Goal: Ask a question

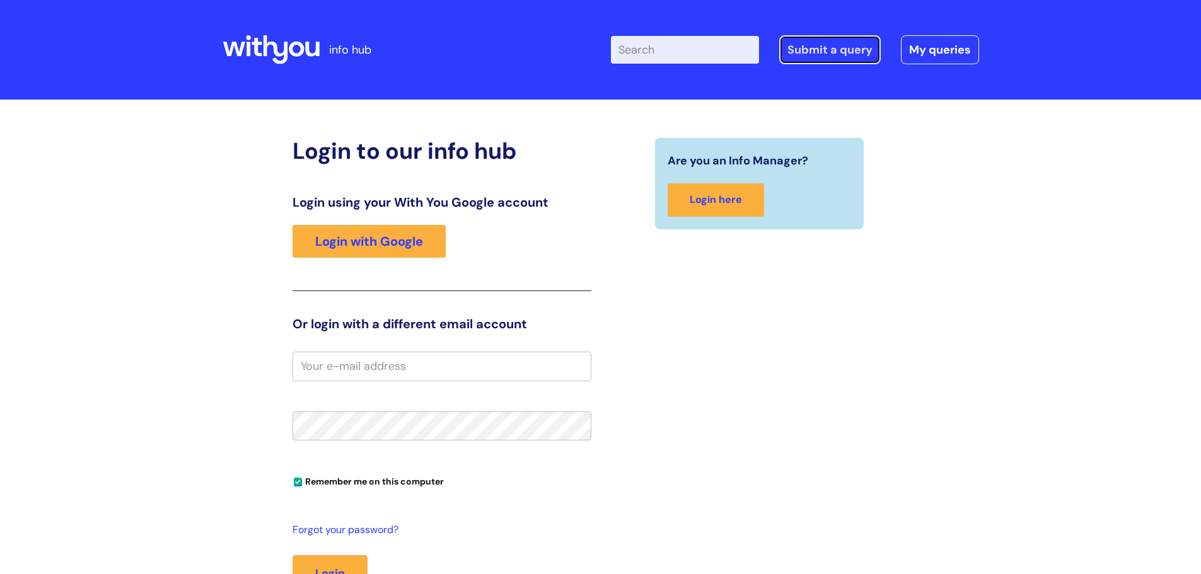
click at [819, 50] on link "Submit a query" at bounding box center [829, 49] width 101 height 29
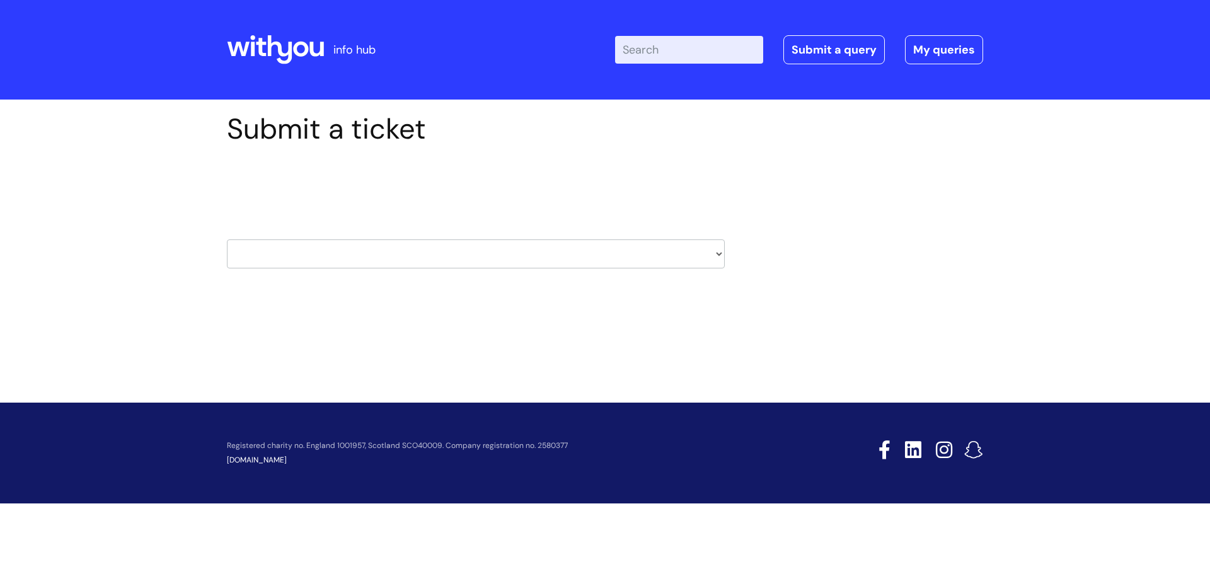
click at [622, 255] on select "HR / People IT and Support Clinical Drug Alerts Finance Accounts Data Support T…" at bounding box center [476, 254] width 498 height 29
select select "it_and_support"
click at [227, 240] on select "HR / People IT and Support Clinical Drug Alerts Finance Accounts Data Support T…" at bounding box center [476, 254] width 498 height 29
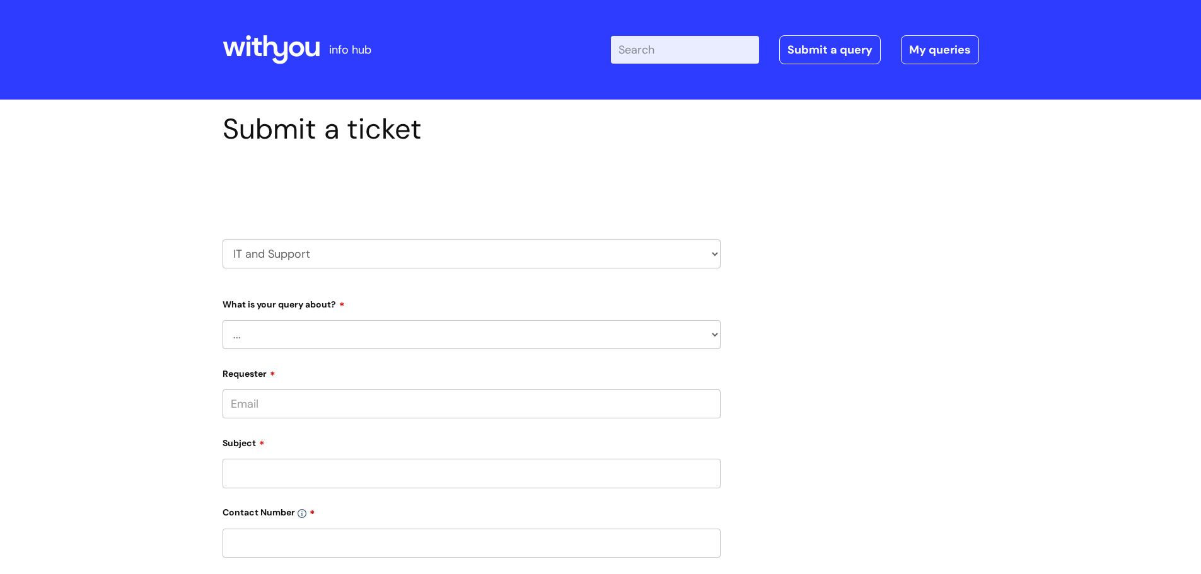
click at [389, 334] on select "... Mobile Phone Reset & MFA Accounts, Starters and Leavers IT Hardware issue I…" at bounding box center [472, 334] width 498 height 29
select select "System/software"
click at [223, 320] on select "... Mobile Phone Reset & MFA Accounts, Starters and Leavers IT Hardware issue I…" at bounding box center [472, 334] width 498 height 29
click at [279, 395] on select "... Halo PCMIS Iaptus NHS Email CJSM Email Mitel Another System Google (Workspa…" at bounding box center [477, 399] width 488 height 29
select select "Iaptus"
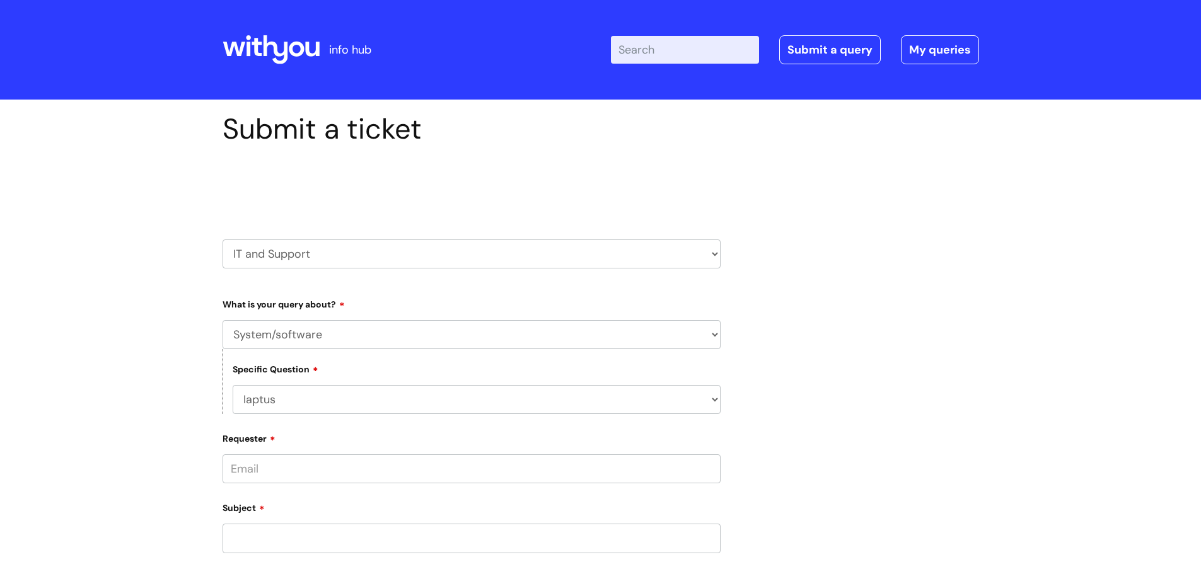
click at [233, 385] on select "... Halo PCMIS Iaptus NHS Email CJSM Email Mitel Another System Google (Workspa…" at bounding box center [477, 399] width 488 height 29
